Goal: Task Accomplishment & Management: Manage account settings

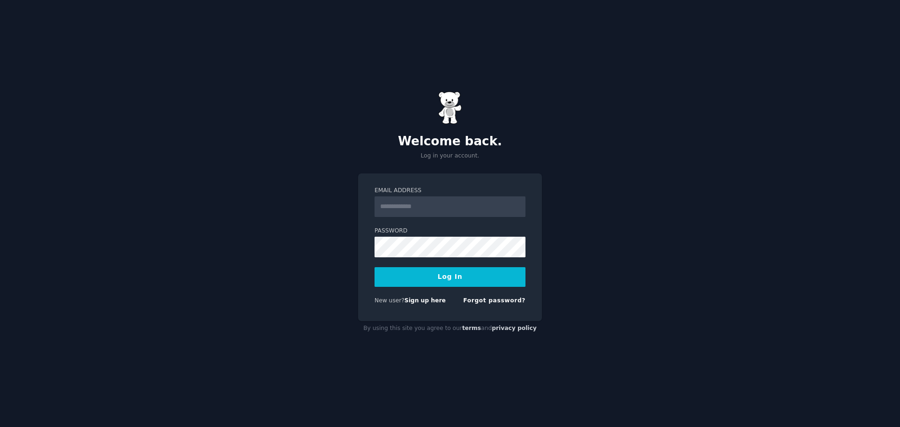
click at [451, 205] on input "Email Address" at bounding box center [449, 206] width 151 height 21
type input "**********"
click at [443, 279] on button "Log In" at bounding box center [449, 277] width 151 height 20
click at [374, 267] on button "Log In" at bounding box center [449, 277] width 151 height 20
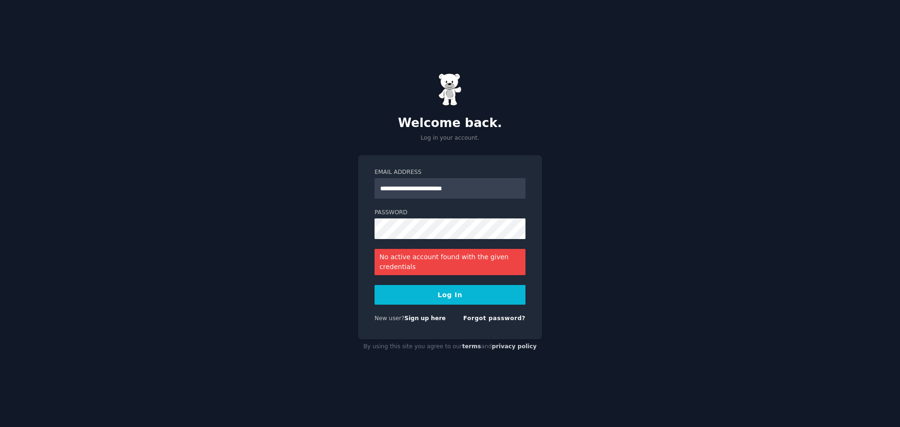
click at [462, 301] on button "Log In" at bounding box center [449, 295] width 151 height 20
click at [427, 187] on input "**********" at bounding box center [449, 188] width 151 height 21
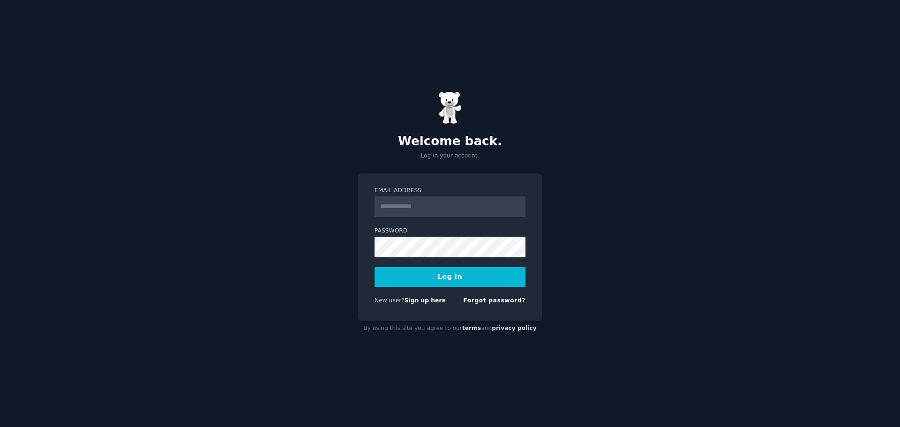
click at [474, 207] on input "Email Address" at bounding box center [449, 206] width 151 height 21
click at [374, 267] on button "Log In" at bounding box center [449, 277] width 151 height 20
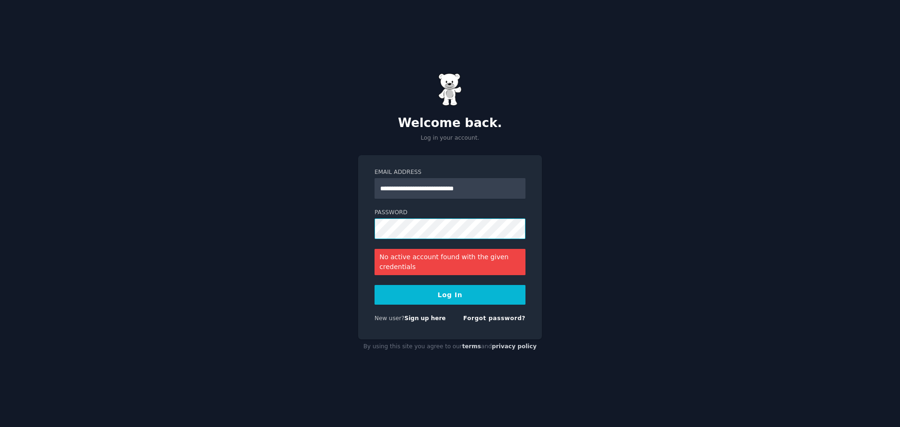
click at [374, 285] on button "Log In" at bounding box center [449, 295] width 151 height 20
click at [413, 179] on input "**********" at bounding box center [449, 188] width 151 height 21
click at [374, 285] on button "Log In" at bounding box center [449, 295] width 151 height 20
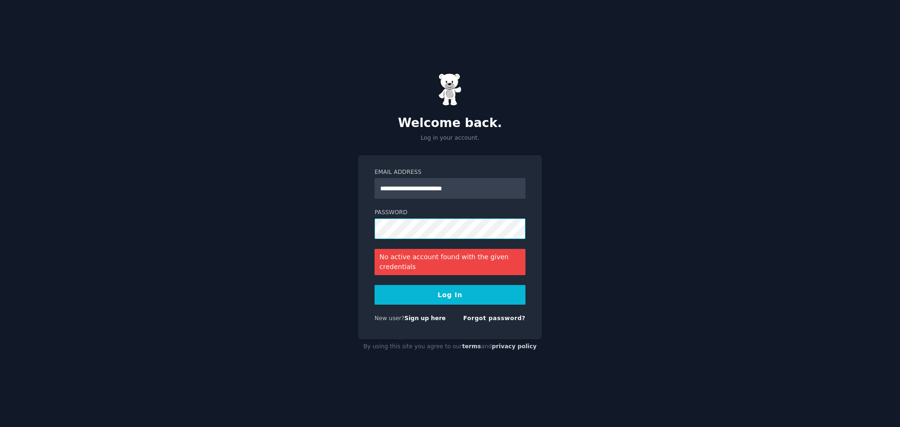
click at [374, 285] on button "Log In" at bounding box center [449, 295] width 151 height 20
click at [390, 191] on input "**********" at bounding box center [449, 188] width 151 height 21
paste input "****"
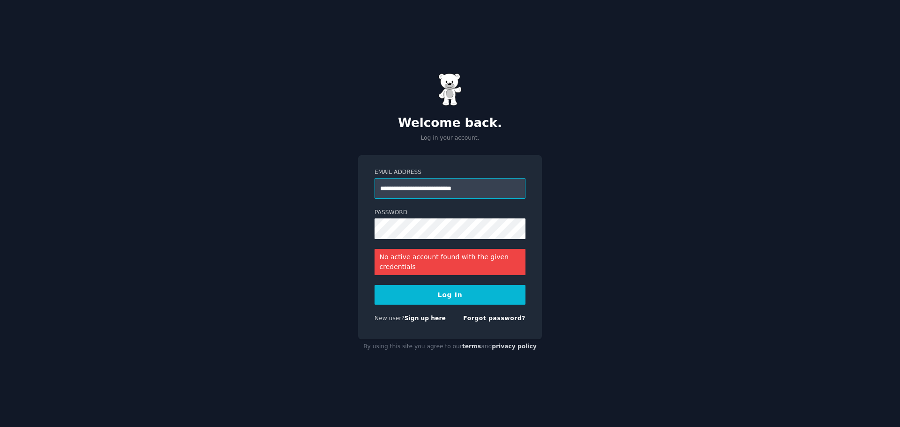
type input "**********"
click at [374, 285] on button "Log In" at bounding box center [449, 295] width 151 height 20
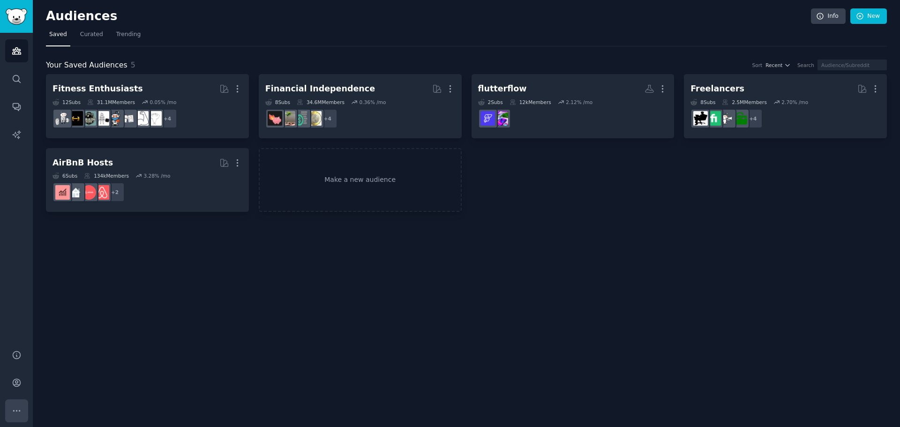
click at [15, 413] on icon "Sidebar" at bounding box center [17, 411] width 10 height 10
click at [22, 380] on link "Account" at bounding box center [16, 382] width 23 height 23
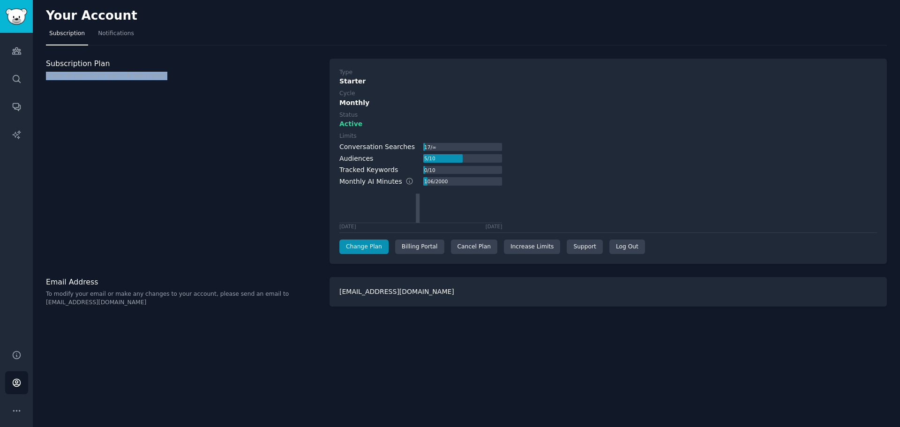
drag, startPoint x: 110, startPoint y: 67, endPoint x: 310, endPoint y: 210, distance: 246.2
click at [310, 210] on div "Subscription Plan Status of your GummySearch subscription" at bounding box center [183, 162] width 274 height 206
click at [468, 244] on div "Cancel Plan" at bounding box center [474, 246] width 46 height 15
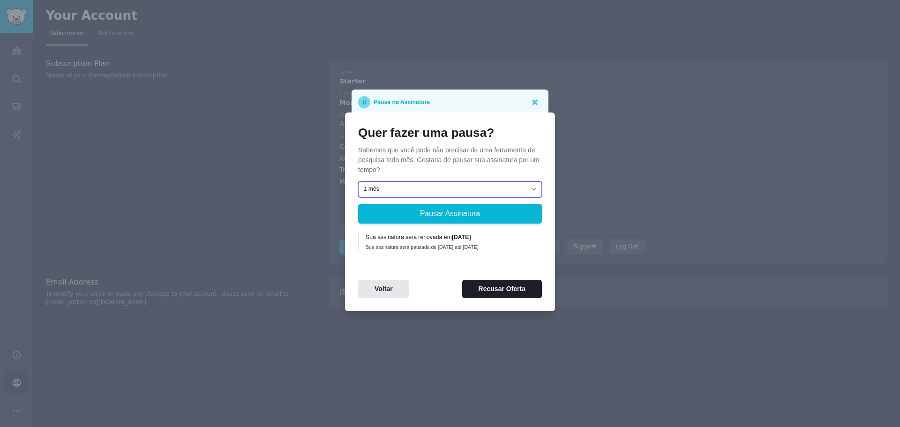
click at [456, 188] on select "1 mês 2 meses 3 meses Escolha uma data personalizada para reiniciar" at bounding box center [450, 189] width 184 height 16
drag, startPoint x: 432, startPoint y: 275, endPoint x: 486, endPoint y: 293, distance: 57.5
click at [486, 293] on div "Voltar Recusar Oferta" at bounding box center [450, 282] width 210 height 31
click at [486, 293] on button "Recusar Oferta" at bounding box center [502, 289] width 80 height 18
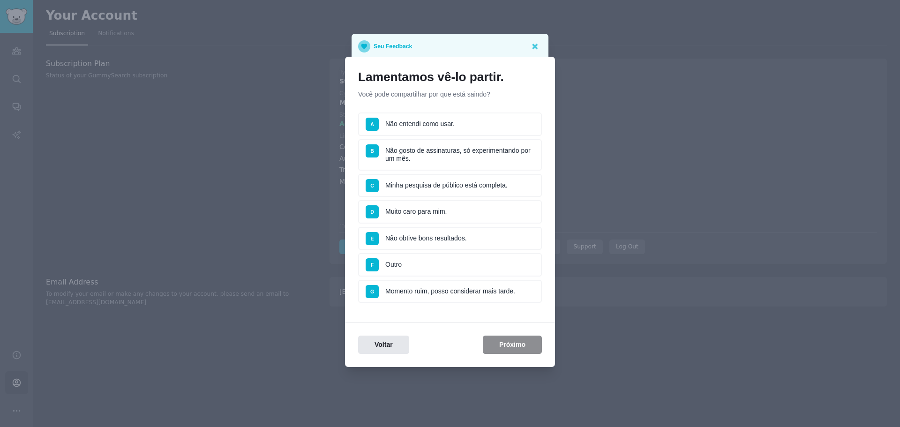
click at [456, 186] on li "C Minha pesquisa de público está completa." at bounding box center [450, 185] width 184 height 23
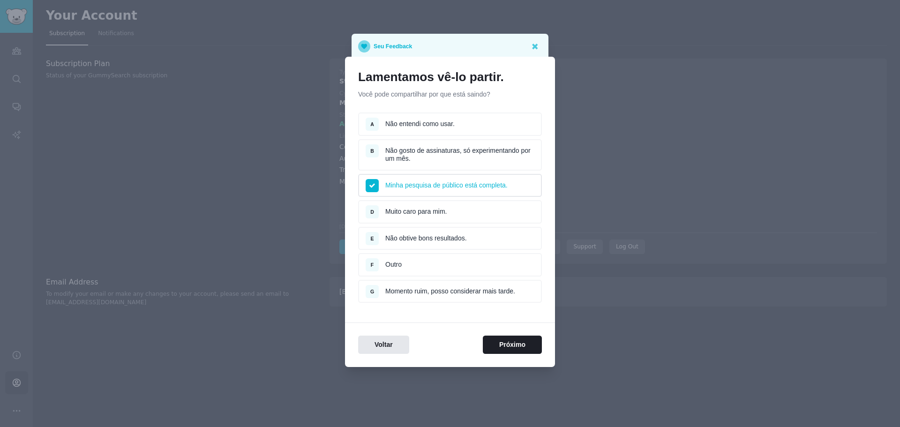
click at [492, 333] on div "Voltar Próximo" at bounding box center [450, 337] width 210 height 31
click at [495, 346] on button "Próximo" at bounding box center [512, 345] width 59 height 18
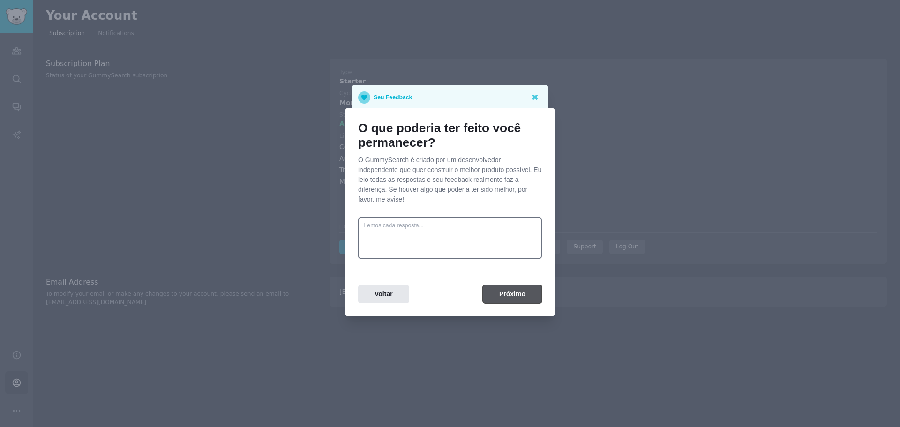
click at [516, 285] on button "Próximo" at bounding box center [512, 294] width 59 height 18
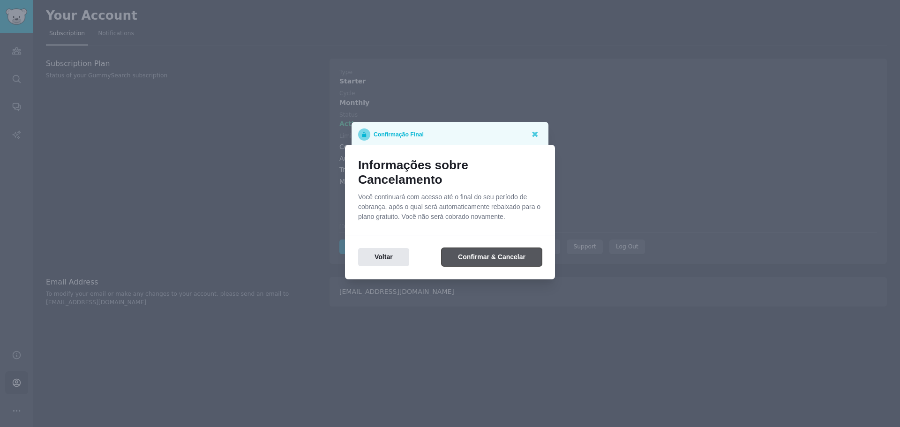
click at [482, 251] on button "Confirmar & Cancelar" at bounding box center [491, 257] width 100 height 18
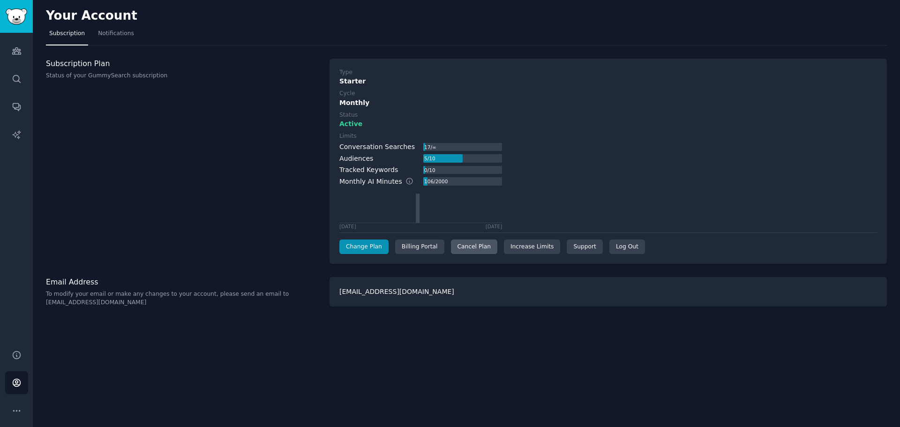
click at [475, 248] on div "Cancel Plan" at bounding box center [474, 246] width 46 height 15
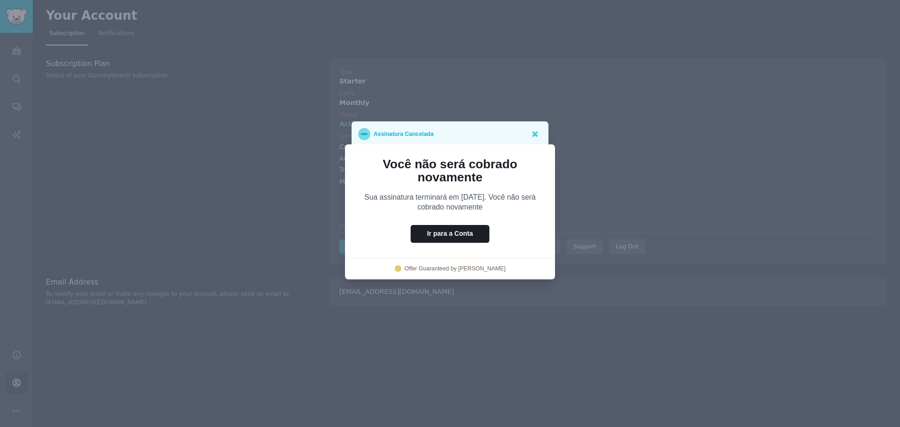
click at [479, 208] on p "Sua assinatura terminará em 10/6/2025. Você não será cobrado novamente" at bounding box center [450, 202] width 184 height 20
click at [470, 234] on button "Ir para a Conta" at bounding box center [450, 234] width 79 height 18
